Goal: Task Accomplishment & Management: Manage account settings

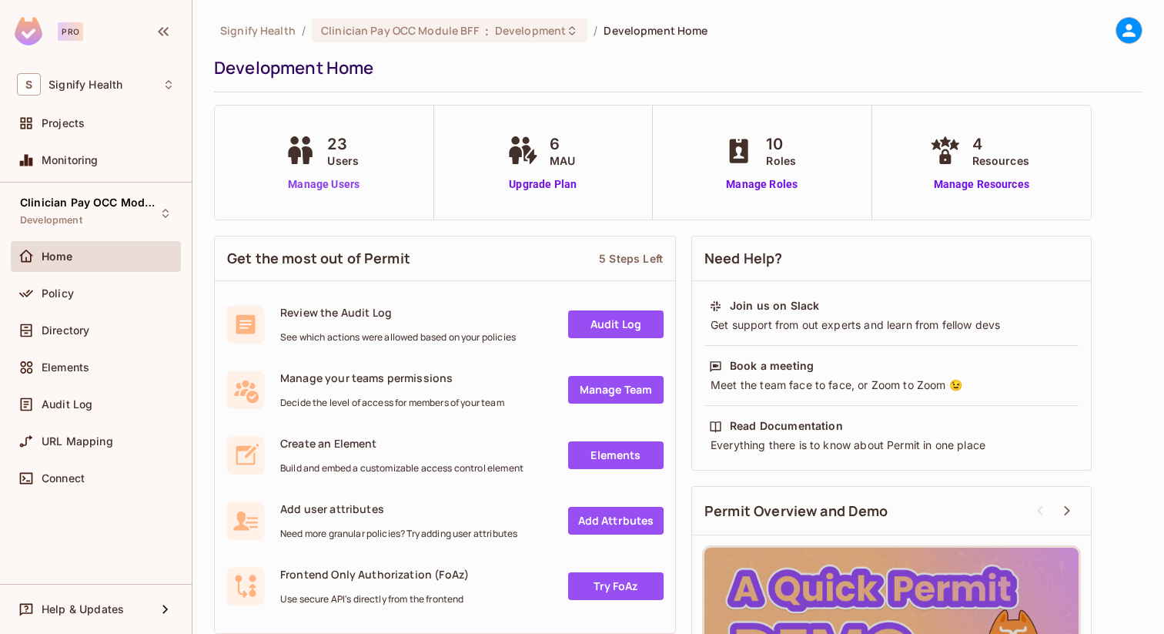
click at [331, 186] on link "Manage Users" at bounding box center [323, 184] width 85 height 16
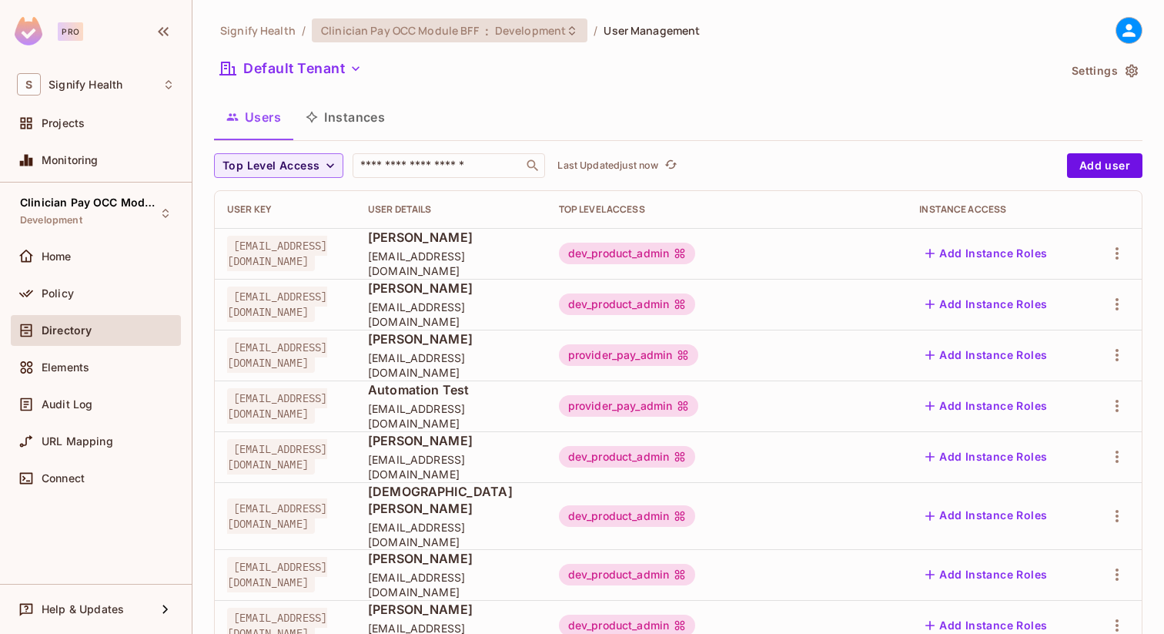
click at [519, 32] on span "Development" at bounding box center [530, 30] width 71 height 15
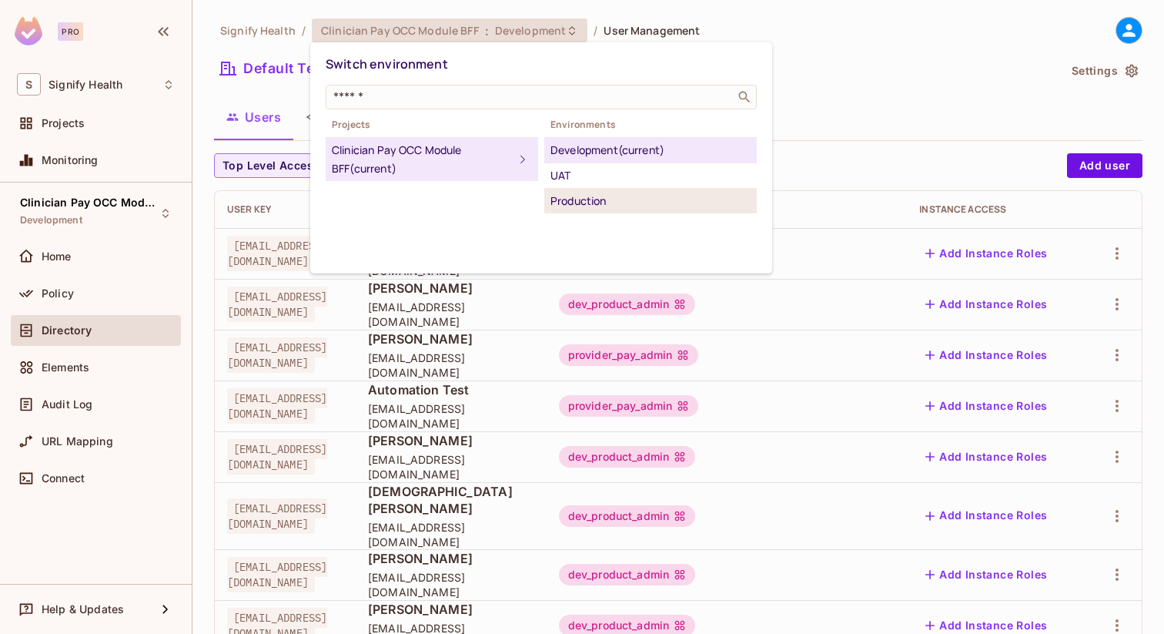
click at [568, 189] on li "Production" at bounding box center [650, 201] width 213 height 25
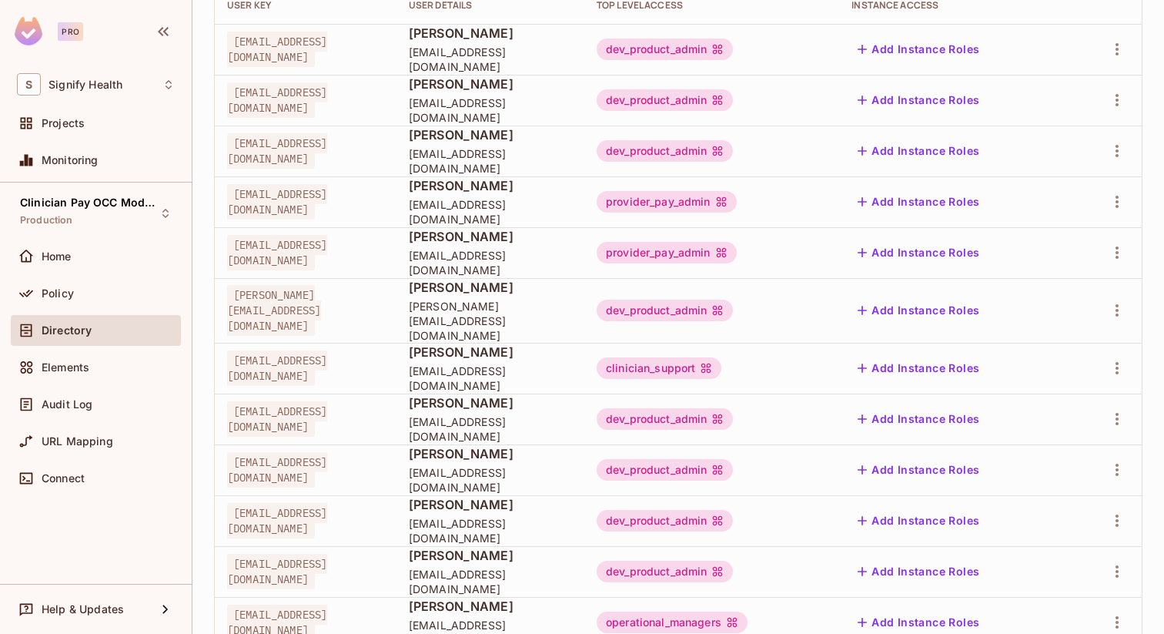
scroll to position [442, 0]
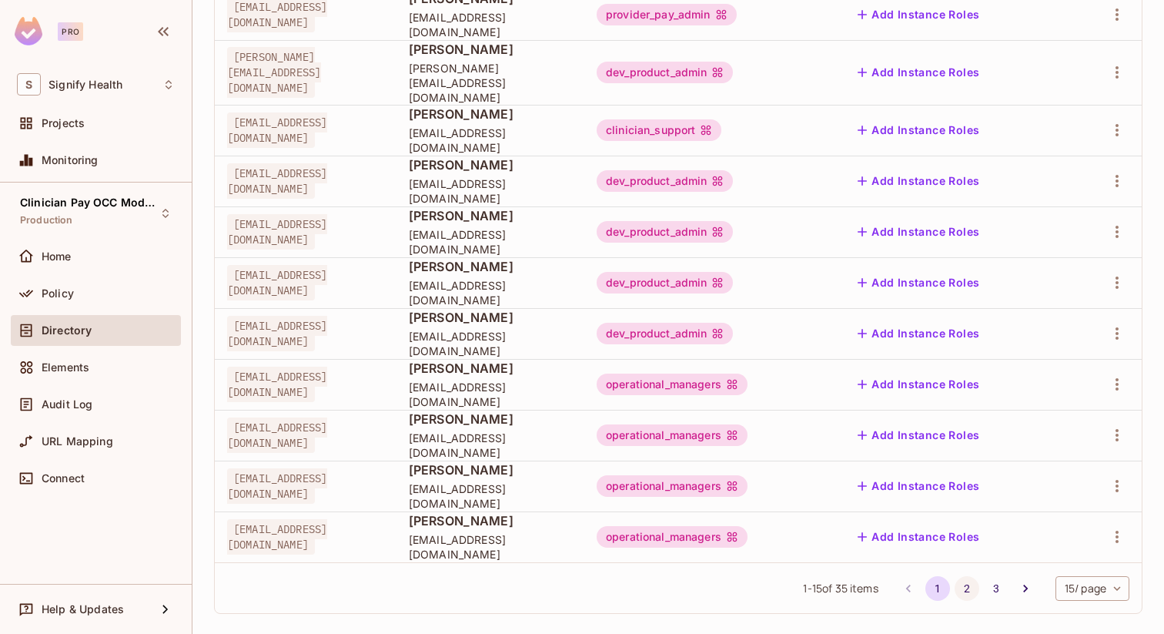
click at [969, 576] on button "2" at bounding box center [967, 588] width 25 height 25
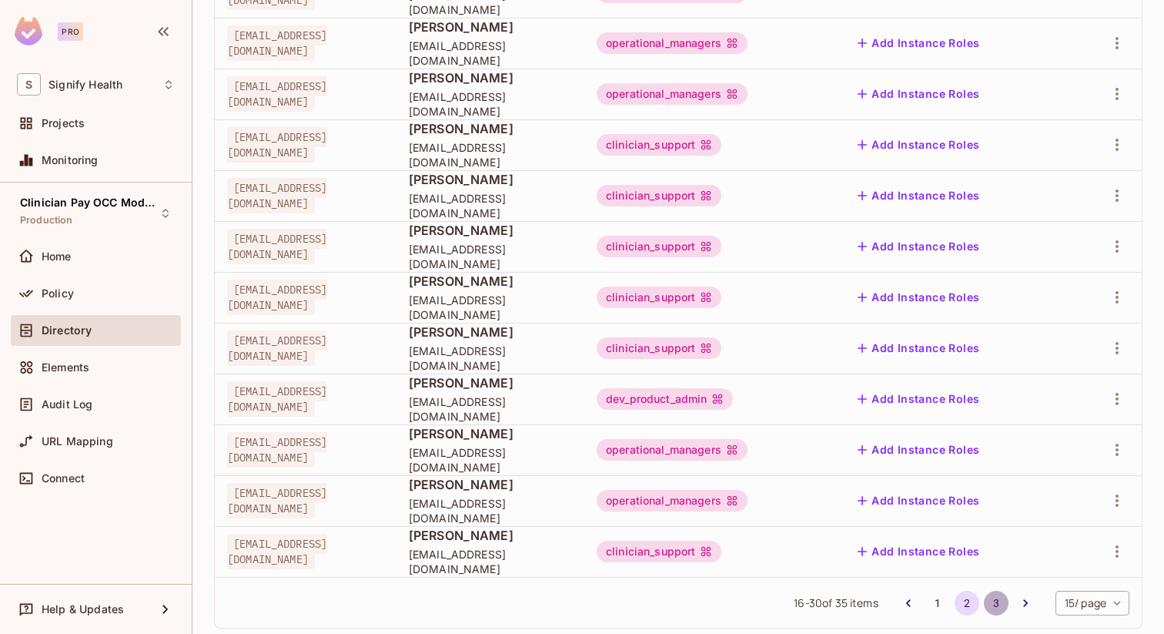
click at [996, 591] on button "3" at bounding box center [996, 603] width 25 height 25
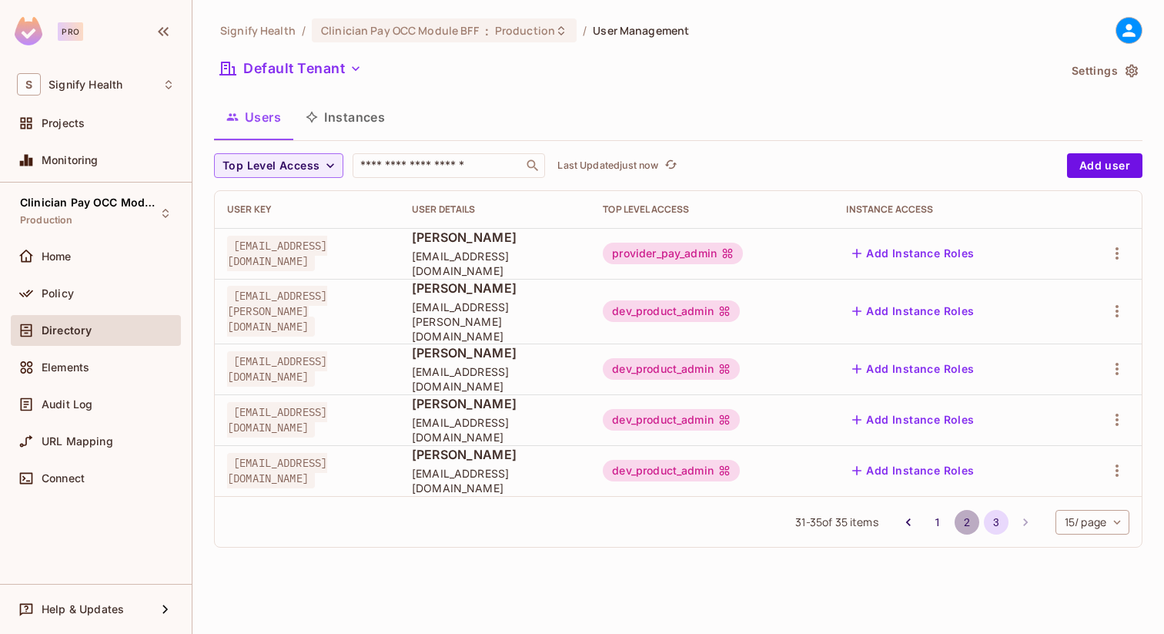
click at [962, 511] on button "2" at bounding box center [967, 522] width 25 height 25
